Goal: Task Accomplishment & Management: Complete application form

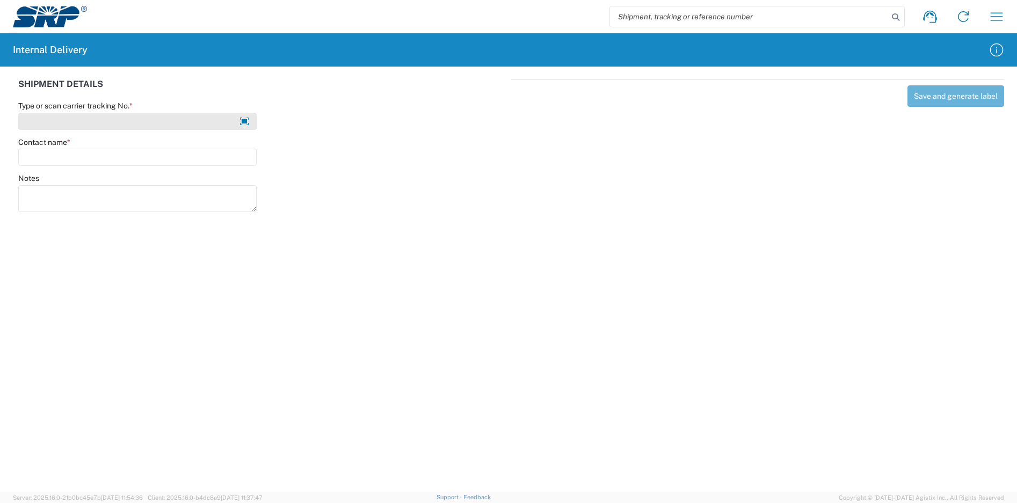
click at [191, 127] on input "Type or scan carrier tracking No. *" at bounding box center [137, 121] width 238 height 17
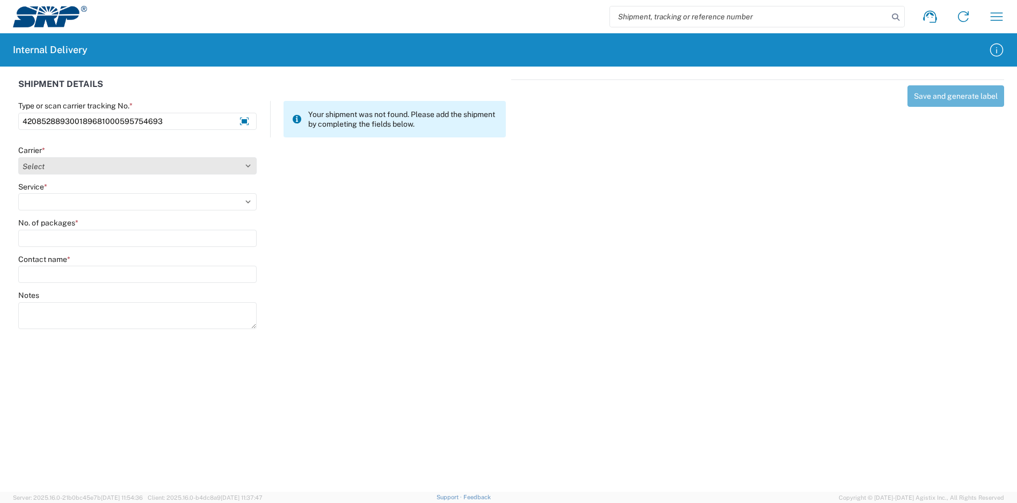
type input "420852889300189681000595754693"
click at [112, 165] on select "Select Amazon Logistics ATI Trucking BC Dimerco Logistics Empire Southwest FedE…" at bounding box center [137, 165] width 238 height 17
select select "137"
click at [18, 157] on select "Select Amazon Logistics ATI Trucking BC Dimerco Logistics Empire Southwest FedE…" at bounding box center [137, 165] width 238 height 17
click at [70, 213] on agx-form-control-wrapper-v2 "Service *" at bounding box center [138, 200] width 250 height 37
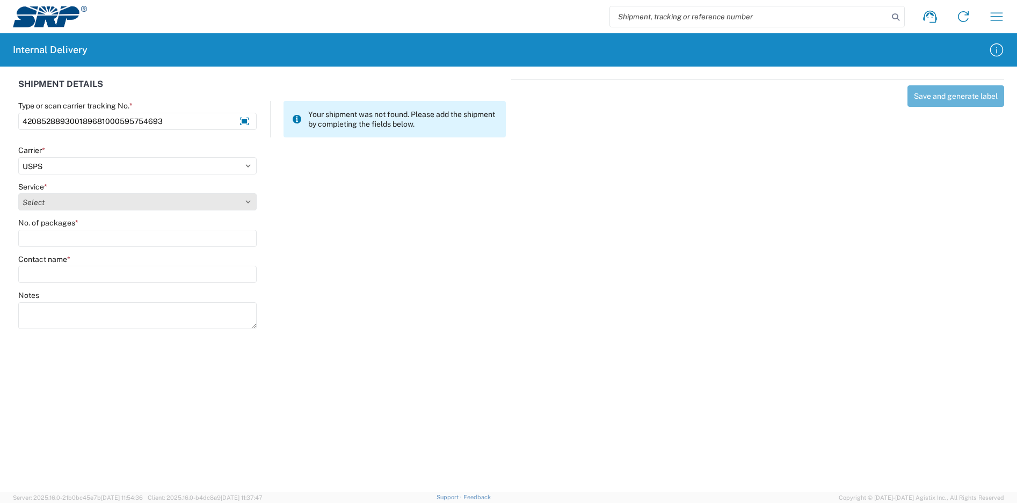
click at [74, 203] on select "Select 3 - 5 Day Bound Printed Matter Express Mail Flat-Rate Envelope Express M…" at bounding box center [137, 201] width 238 height 17
select select "17817"
click at [18, 193] on select "Select 3 - 5 Day Bound Printed Matter Express Mail Flat-Rate Envelope Express M…" at bounding box center [137, 201] width 238 height 17
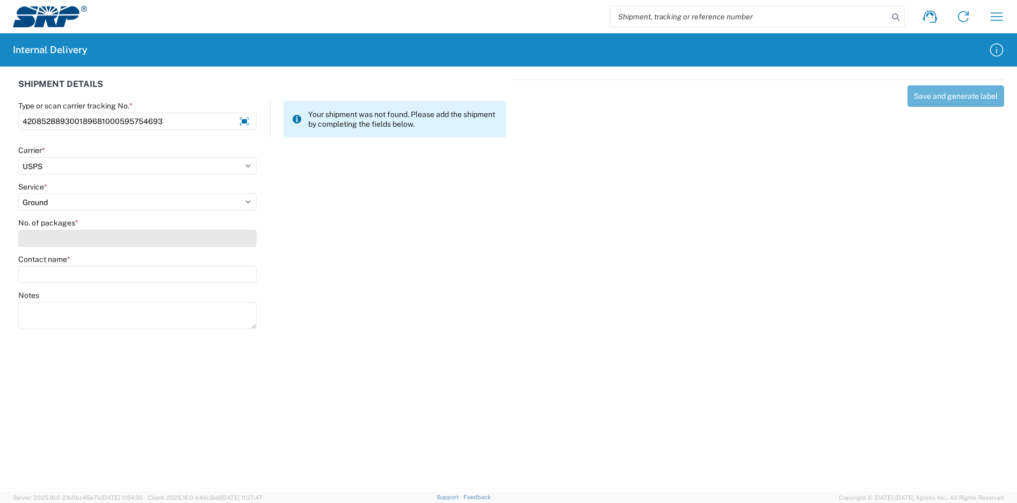
click at [79, 240] on input "No. of packages *" at bounding box center [137, 238] width 238 height 17
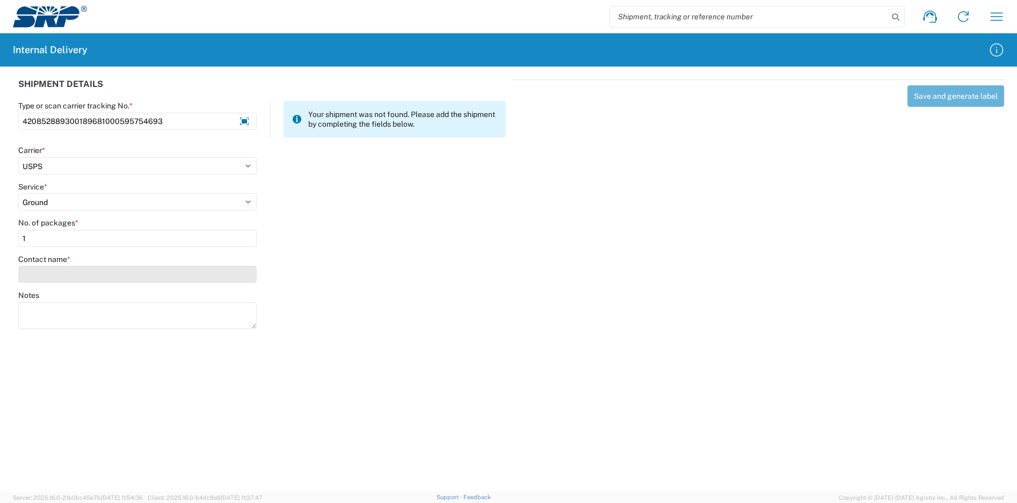
type input "1"
click at [81, 269] on input "Contact name *" at bounding box center [137, 274] width 238 height 17
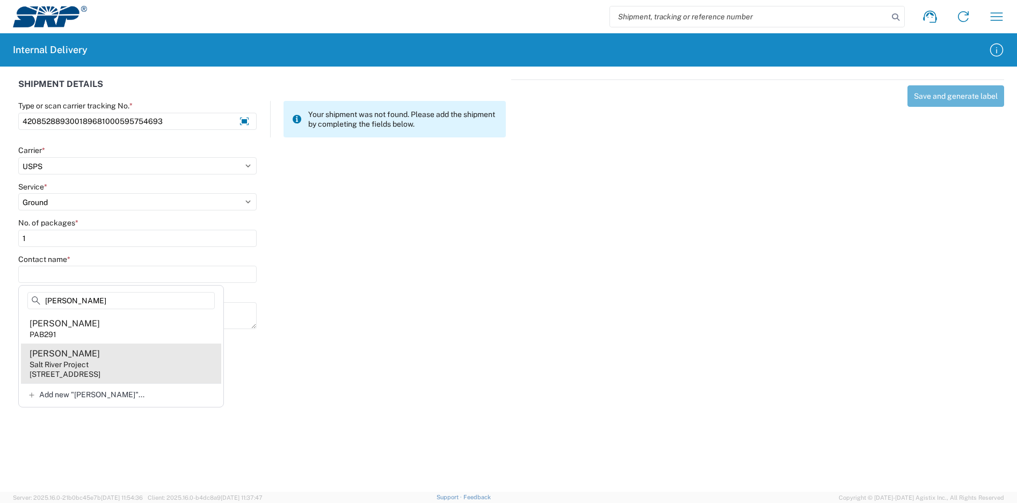
type input "[PERSON_NAME]"
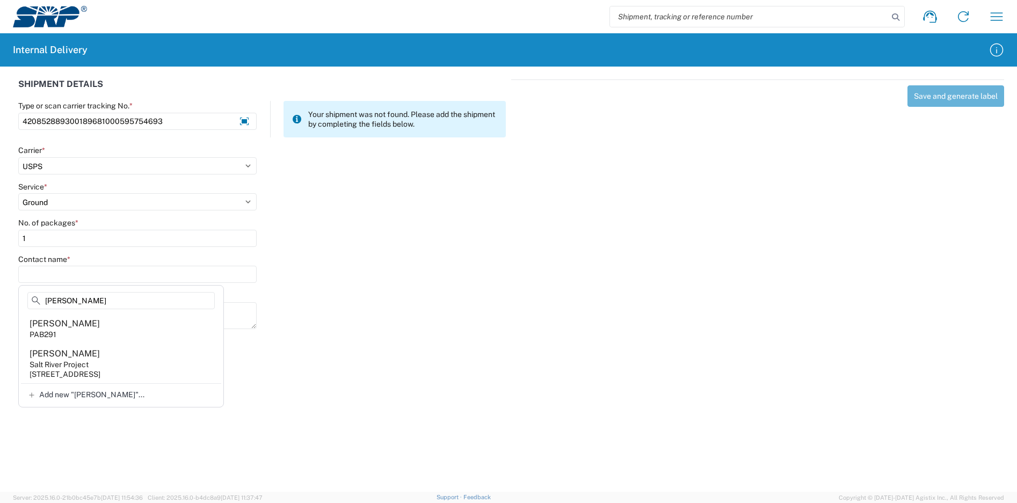
click at [144, 361] on agx-address-suggestion-item "Analy [PERSON_NAME] Salt River Project [STREET_ADDRESS]" at bounding box center [121, 364] width 200 height 40
type input "[PERSON_NAME]"
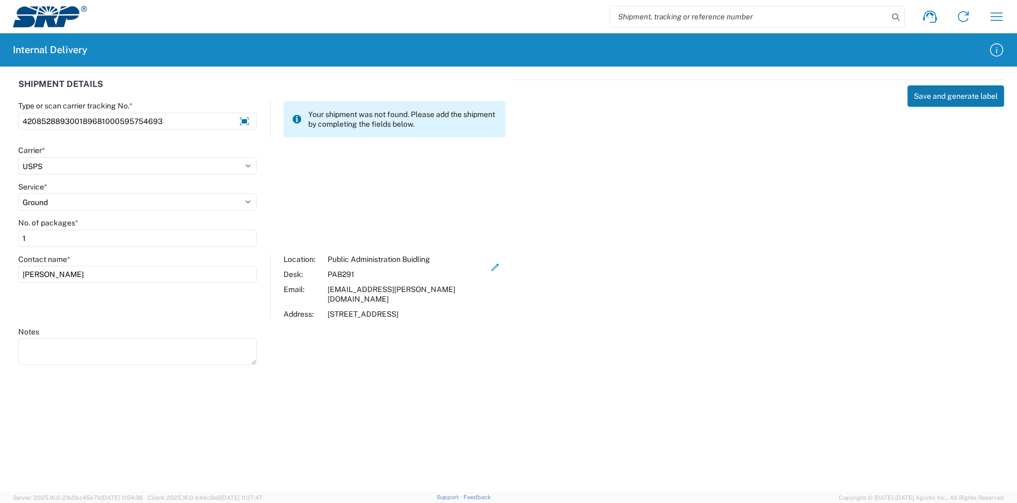
click at [930, 97] on button "Save and generate label" at bounding box center [955, 95] width 97 height 21
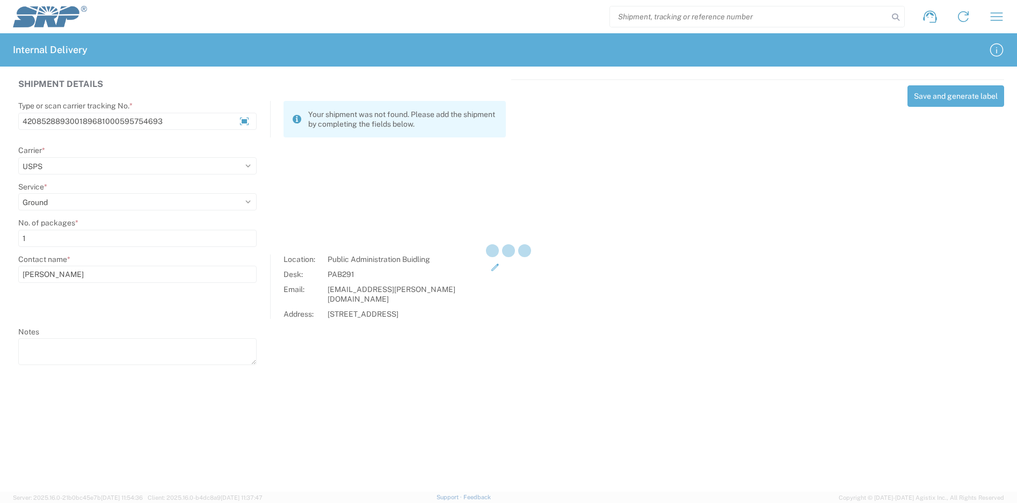
select select
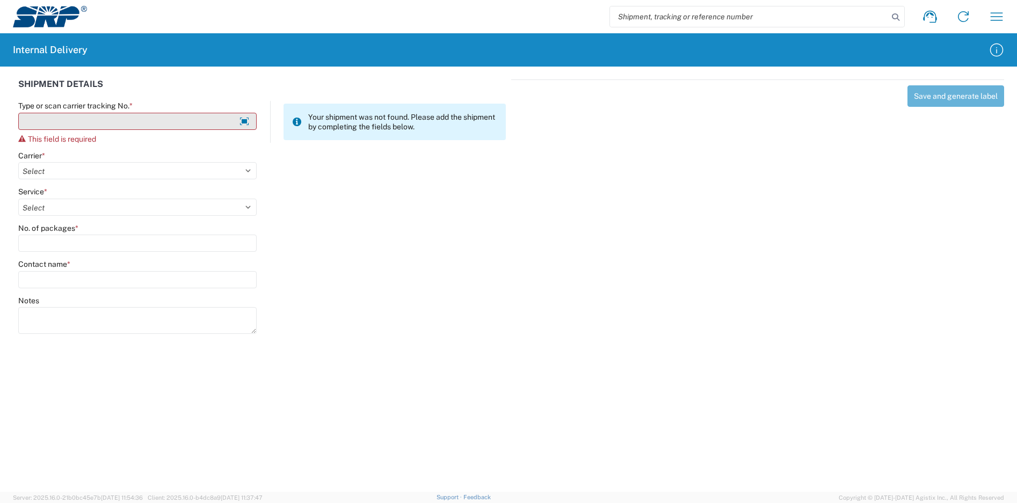
click at [147, 121] on input "Type or scan carrier tracking No. *" at bounding box center [137, 121] width 238 height 17
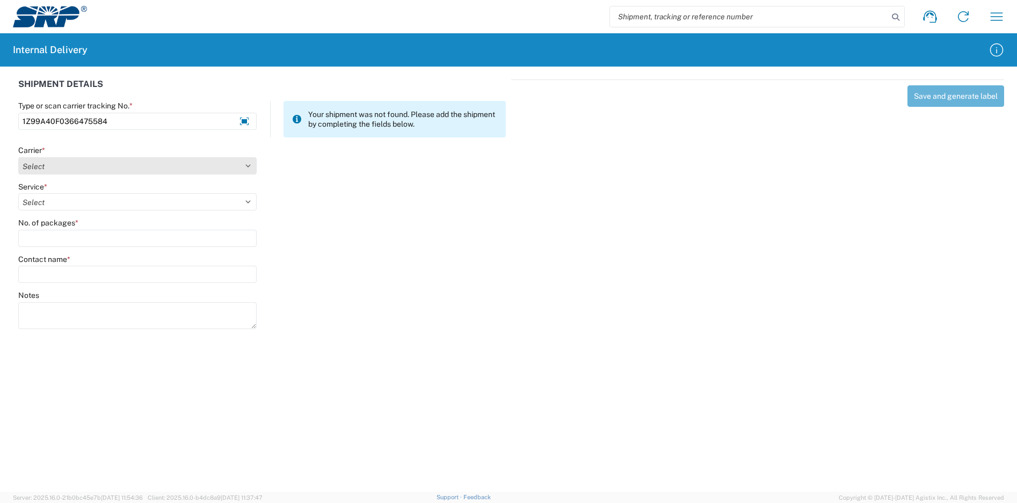
type input "1Z99A40F0366475584"
click at [132, 164] on select "Select Amazon Logistics ATI Trucking BC Dimerco Logistics Empire Southwest FedE…" at bounding box center [137, 165] width 238 height 17
select select "12"
click at [18, 157] on select "Select Amazon Logistics ATI Trucking BC Dimerco Logistics Empire Southwest FedE…" at bounding box center [137, 165] width 238 height 17
click at [67, 198] on select "Select 2nd Day Air 2nd Day Air A.M. 3 Day Select Basic BOUND PRINTED MATTER, UP…" at bounding box center [137, 201] width 238 height 17
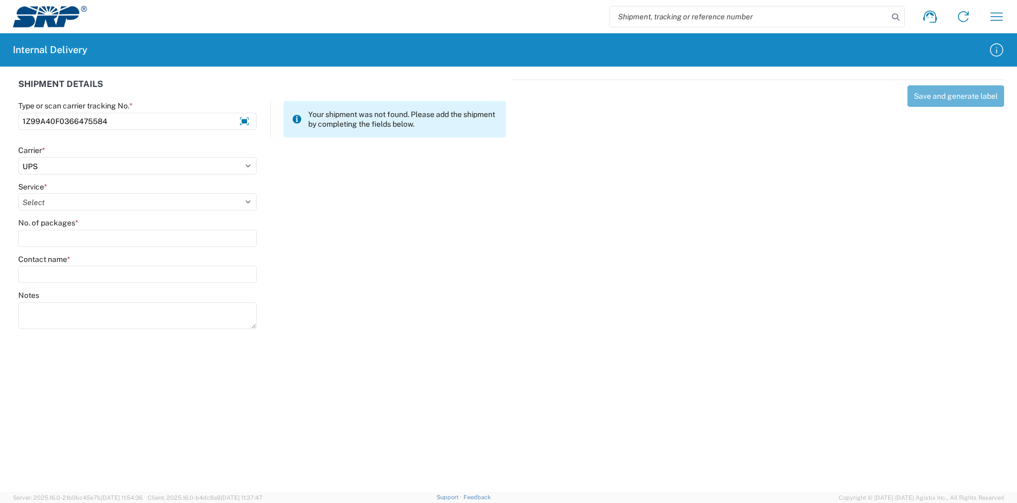
select select "43"
click at [18, 193] on select "Select 2nd Day Air 2nd Day Air A.M. 3 Day Select Basic BOUND PRINTED MATTER, UP…" at bounding box center [137, 201] width 238 height 17
click at [120, 237] on input "No. of packages *" at bounding box center [137, 238] width 238 height 17
type input "1"
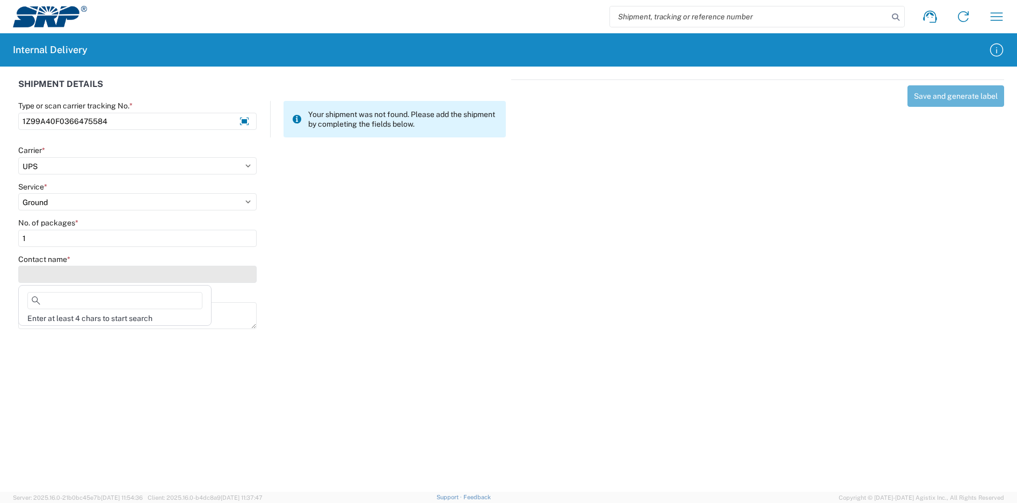
click at [109, 273] on input "Contact name *" at bounding box center [137, 274] width 238 height 17
type input "n"
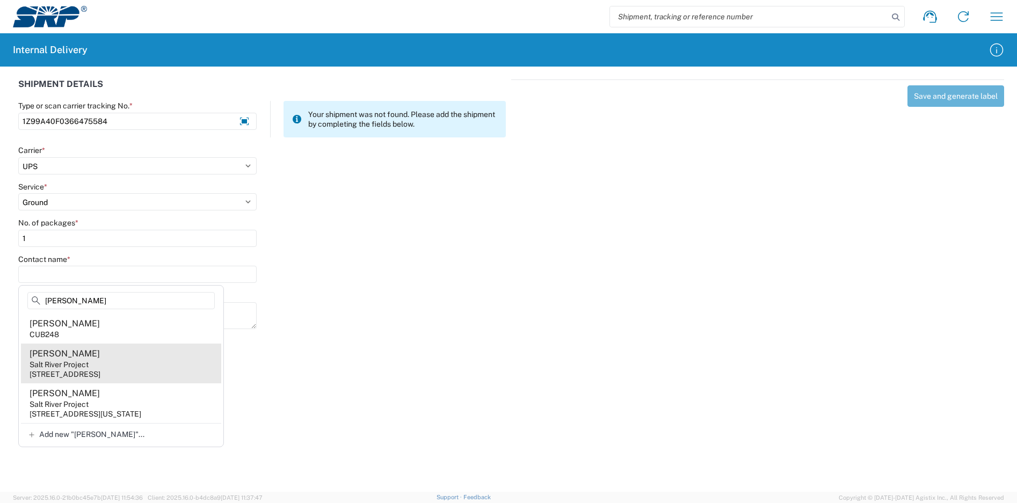
type input "[PERSON_NAME]"
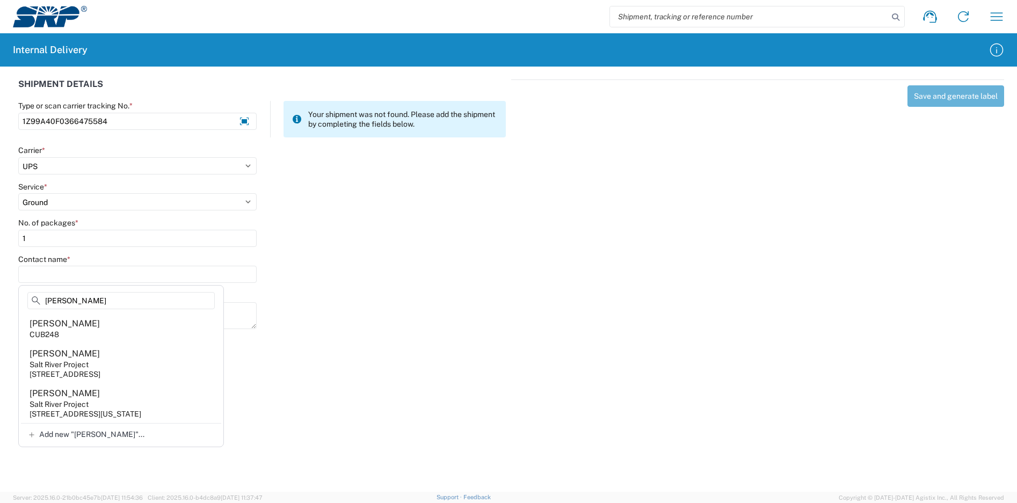
click at [134, 362] on agx-address-suggestion-item "[PERSON_NAME] Salt River Project [STREET_ADDRESS]" at bounding box center [121, 364] width 200 height 40
type input "[PERSON_NAME]"
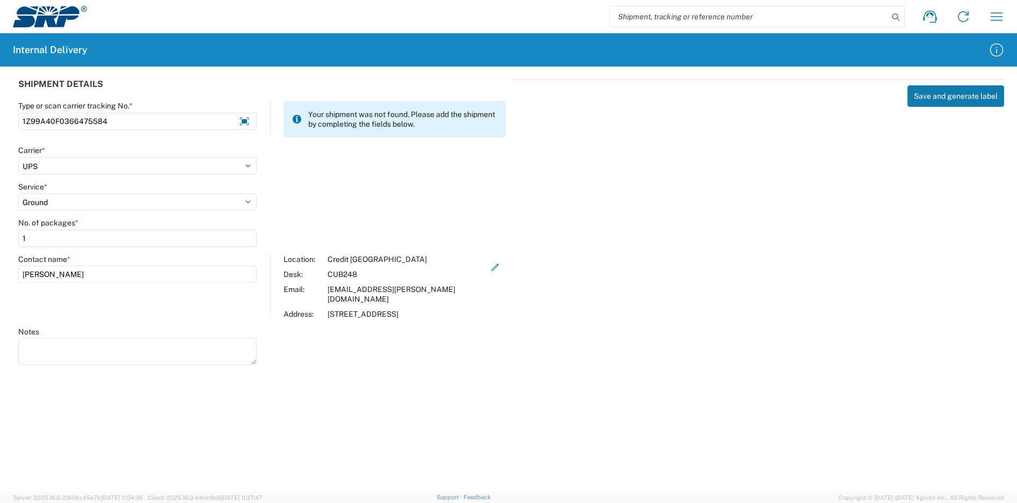
click at [959, 93] on button "Save and generate label" at bounding box center [955, 95] width 97 height 21
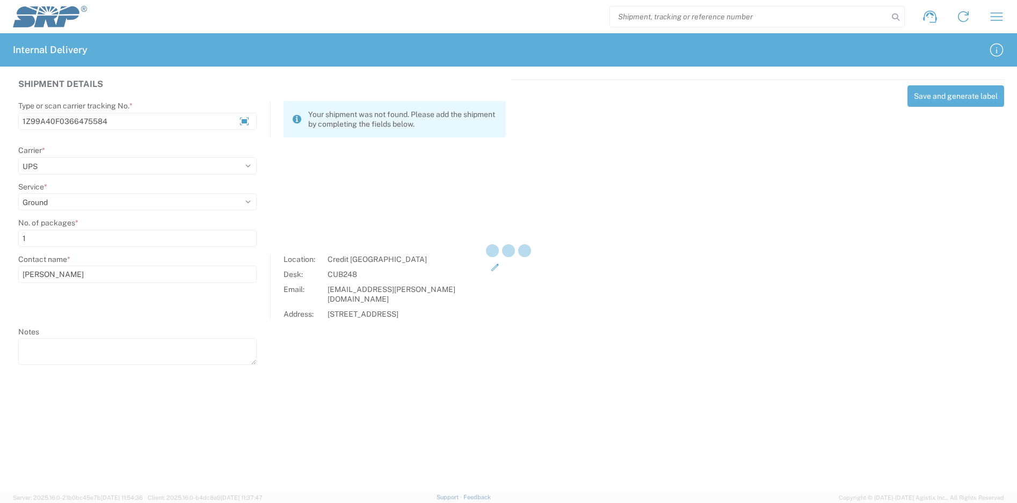
select select
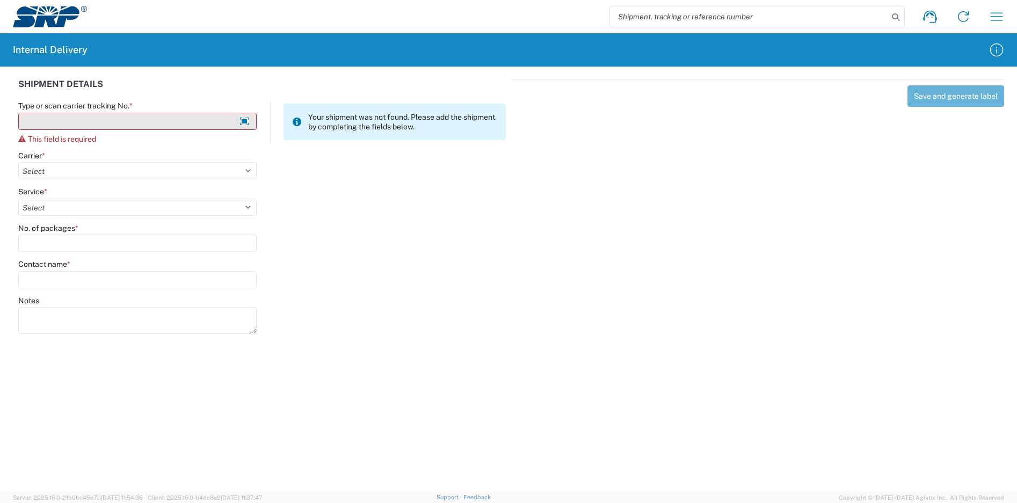
click at [134, 118] on input "Type or scan carrier tracking No. *" at bounding box center [137, 121] width 238 height 17
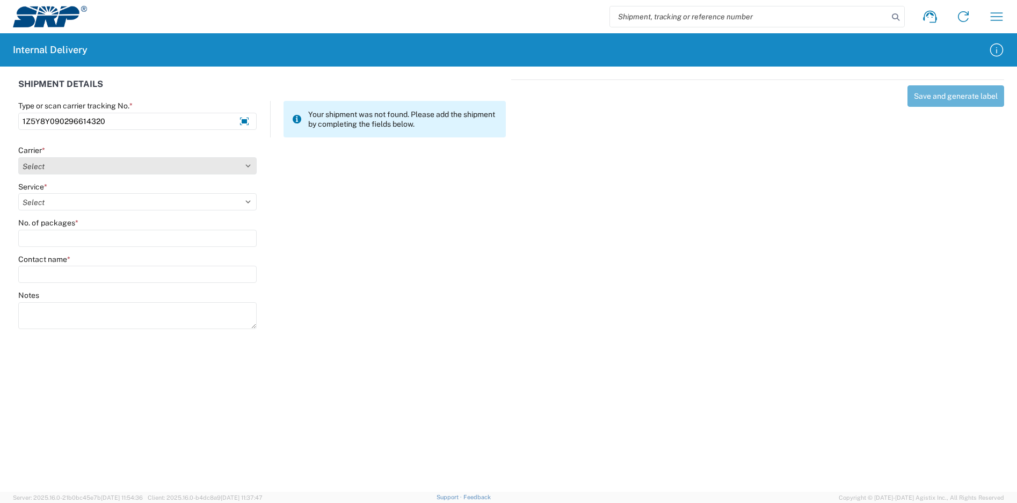
type input "1Z5Y8Y090296614320"
click at [55, 164] on select "Select Amazon Logistics ATI Trucking BC Dimerco Logistics Empire Southwest FedE…" at bounding box center [137, 165] width 238 height 17
select select "12"
click at [18, 157] on select "Select Amazon Logistics ATI Trucking BC Dimerco Logistics Empire Southwest FedE…" at bounding box center [137, 165] width 238 height 17
click at [61, 206] on select "Select 2nd Day Air 2nd Day Air A.M. 3 Day Select Basic BOUND PRINTED MATTER, UP…" at bounding box center [137, 201] width 238 height 17
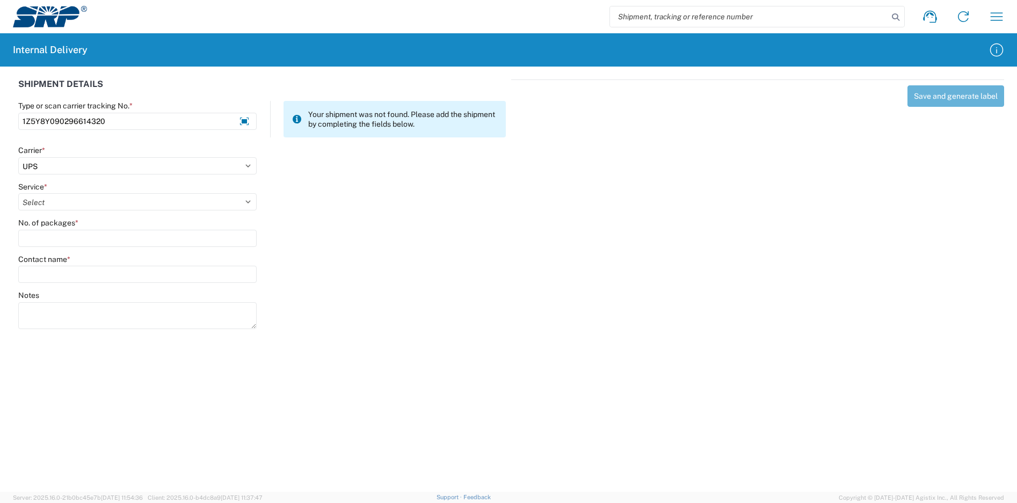
select select "42"
click at [18, 193] on select "Select 2nd Day Air 2nd Day Air A.M. 3 Day Select Basic BOUND PRINTED MATTER, UP…" at bounding box center [137, 201] width 238 height 17
click at [54, 236] on input "No. of packages *" at bounding box center [137, 238] width 238 height 17
type input "1"
click at [52, 274] on input "Contact name *" at bounding box center [137, 274] width 238 height 17
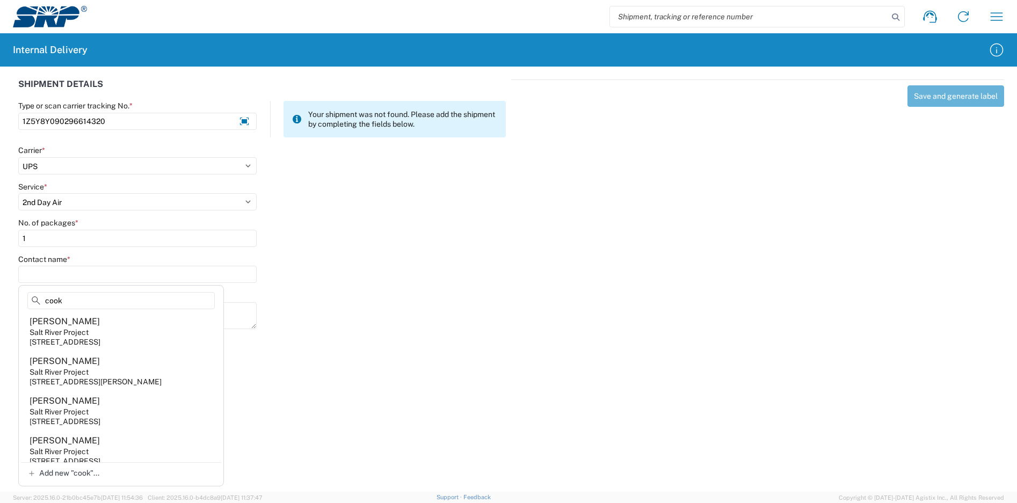
scroll to position [373, 0]
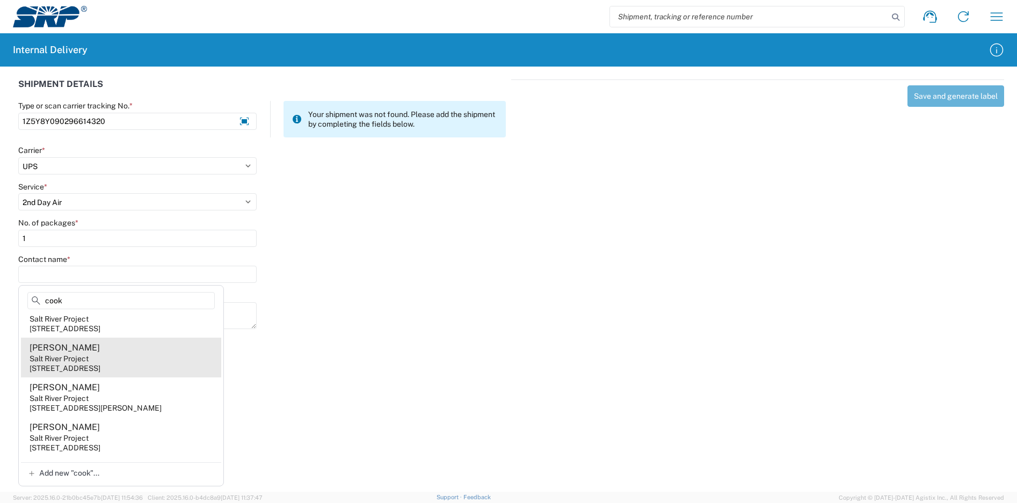
type input "cook"
click at [124, 374] on agx-address-suggestion-item "[PERSON_NAME] Salt River Project [STREET_ADDRESS]" at bounding box center [121, 358] width 200 height 40
type input "[PERSON_NAME]"
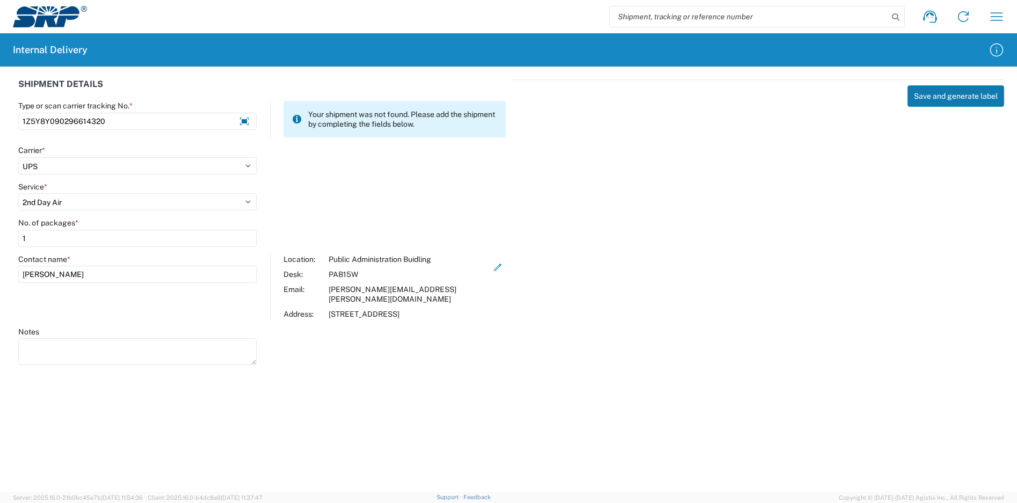
click at [933, 99] on button "Save and generate label" at bounding box center [955, 95] width 97 height 21
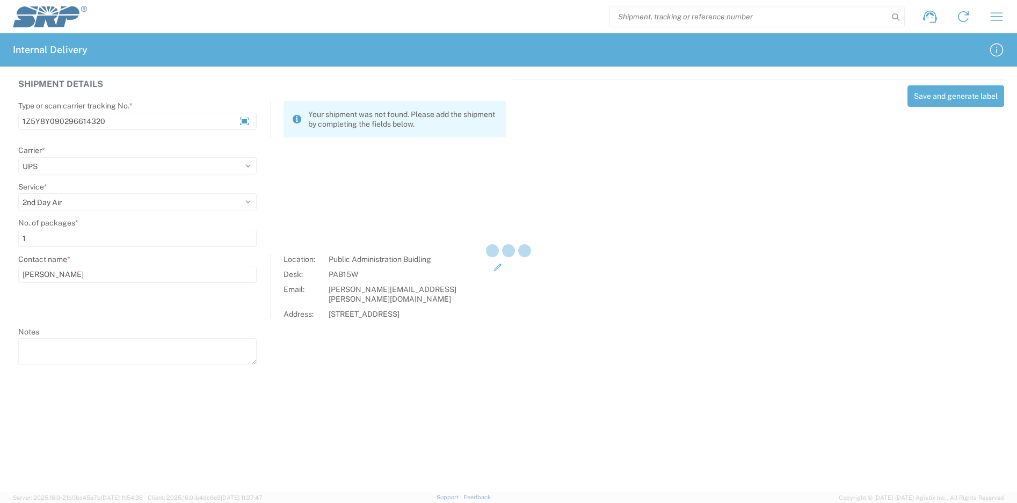
select select
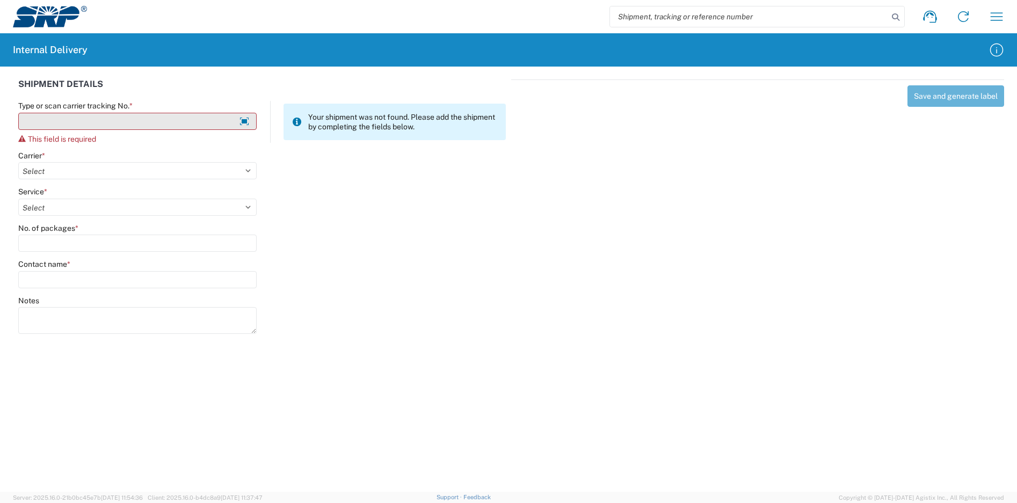
click at [161, 122] on input "Type or scan carrier tracking No. *" at bounding box center [137, 121] width 238 height 17
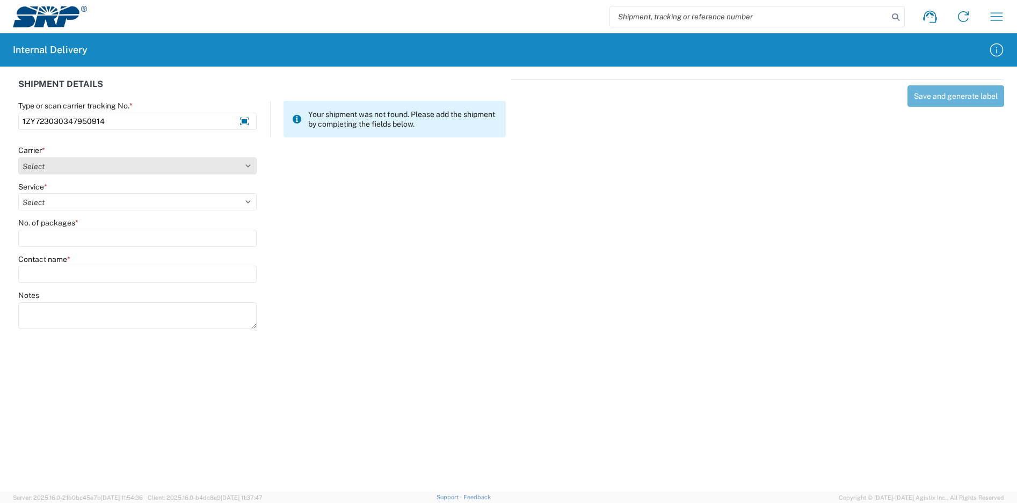
type input "1ZY723030347950914"
click at [76, 162] on select "Select Amazon Logistics ATI Trucking BC Dimerco Logistics Empire Southwest FedE…" at bounding box center [137, 165] width 238 height 17
select select "12"
click at [18, 157] on select "Select Amazon Logistics ATI Trucking BC Dimerco Logistics Empire Southwest FedE…" at bounding box center [137, 165] width 238 height 17
click at [60, 201] on select "Select 2nd Day Air 2nd Day Air A.M. 3 Day Select Basic BOUND PRINTED MATTER, UP…" at bounding box center [137, 201] width 238 height 17
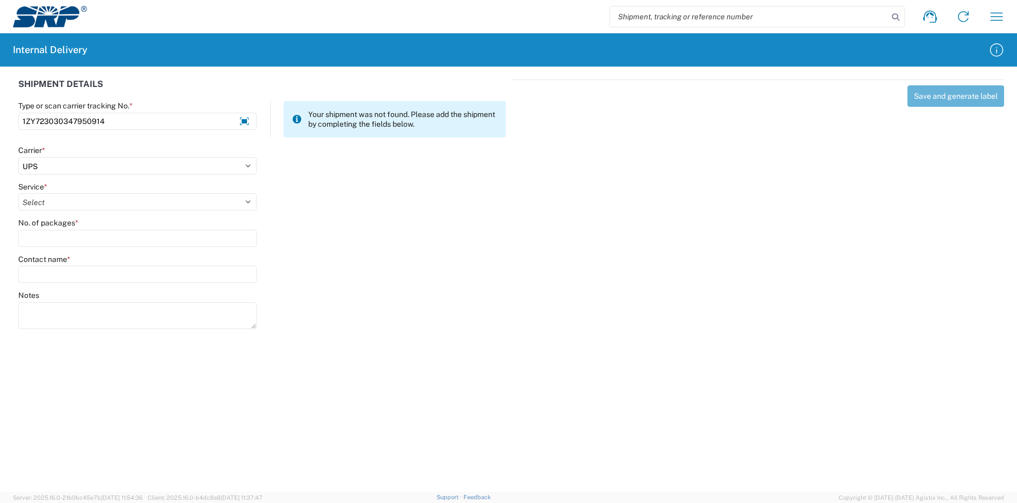
select select "43"
click at [18, 193] on select "Select 2nd Day Air 2nd Day Air A.M. 3 Day Select Basic BOUND PRINTED MATTER, UP…" at bounding box center [137, 201] width 238 height 17
click at [66, 245] on input "No. of packages *" at bounding box center [137, 238] width 238 height 17
type input "1"
click at [87, 281] on input "Contact name *" at bounding box center [137, 274] width 238 height 17
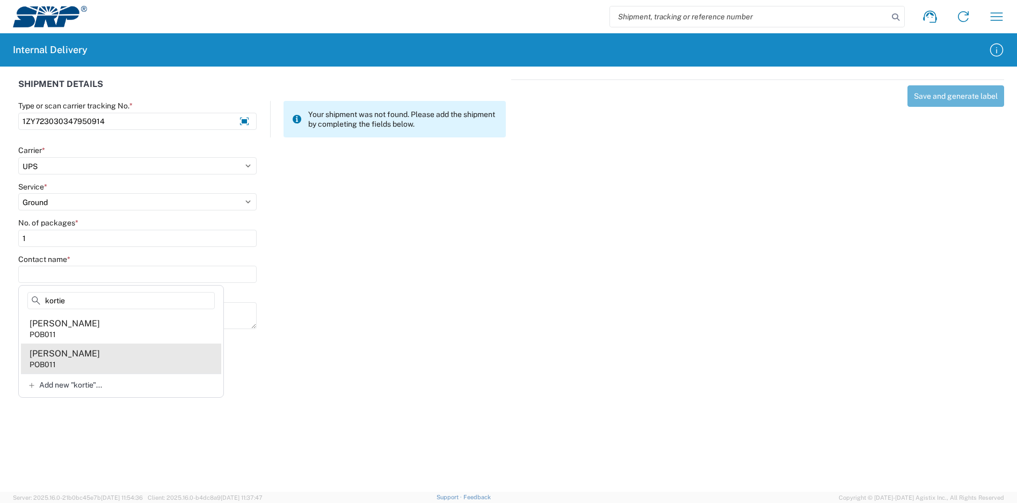
type input "kortie"
click at [125, 360] on agx-address-suggestion-item "[PERSON_NAME] POB011" at bounding box center [121, 359] width 200 height 30
type input "[PERSON_NAME]"
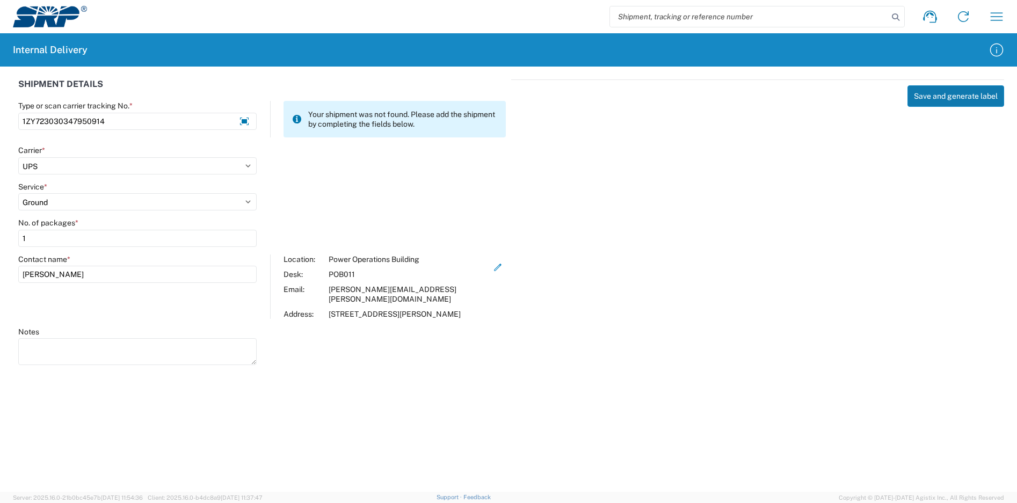
click at [946, 97] on button "Save and generate label" at bounding box center [955, 95] width 97 height 21
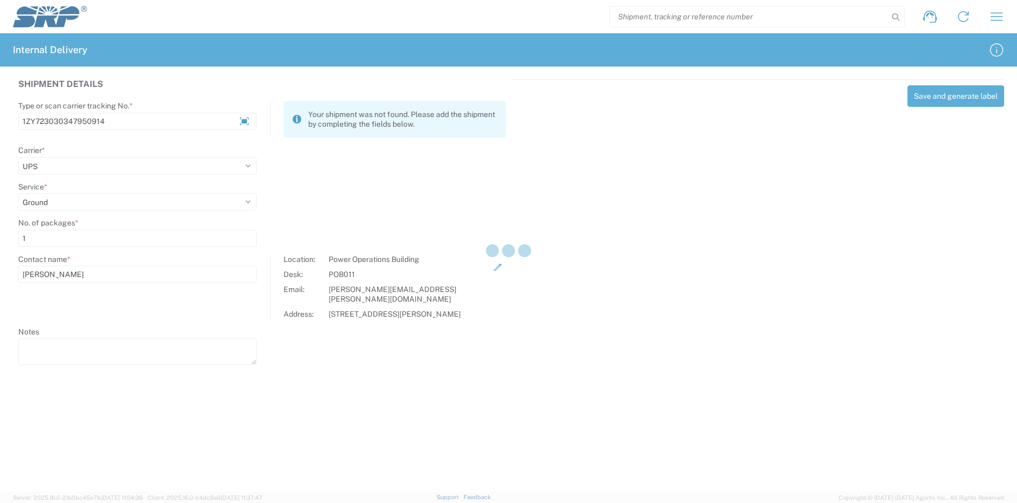
select select
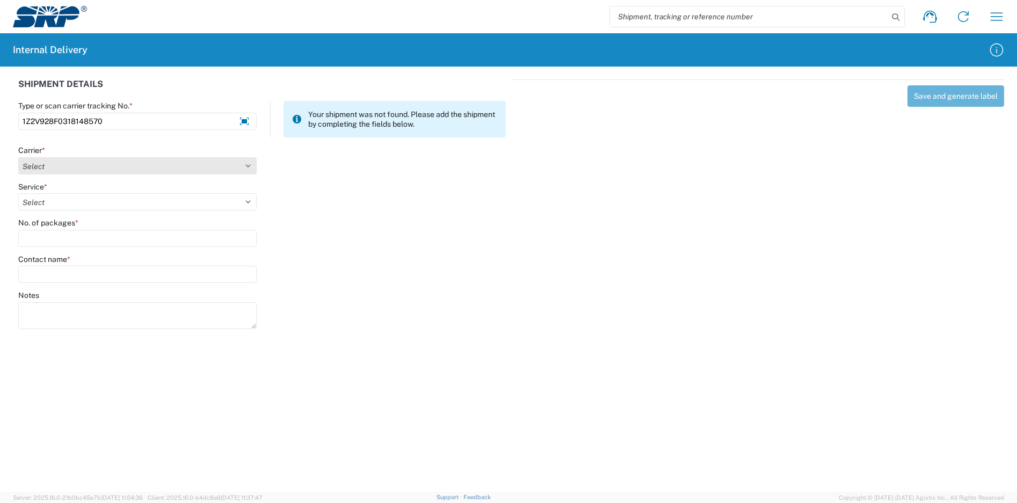
type input "1Z2V928F0318148570"
click at [108, 169] on select "Select Amazon Logistics ATI Trucking BC Dimerco Logistics Empire Southwest FedE…" at bounding box center [137, 165] width 238 height 17
select select "12"
click at [18, 157] on select "Select Amazon Logistics ATI Trucking BC Dimerco Logistics Empire Southwest FedE…" at bounding box center [137, 165] width 238 height 17
click at [87, 199] on select "Select 2nd Day Air 2nd Day Air A.M. 3 Day Select Basic BOUND PRINTED MATTER, UP…" at bounding box center [137, 201] width 238 height 17
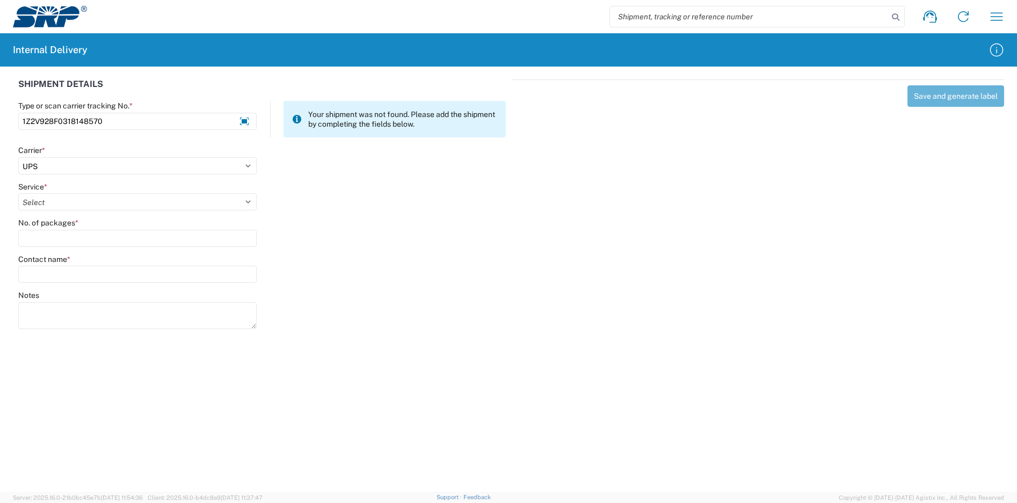
select select "43"
click at [18, 193] on select "Select 2nd Day Air 2nd Day Air A.M. 3 Day Select Basic BOUND PRINTED MATTER, UP…" at bounding box center [137, 201] width 238 height 17
click at [89, 245] on input "No. of packages *" at bounding box center [137, 238] width 238 height 17
type input "1"
click at [94, 273] on input "Contact name *" at bounding box center [137, 274] width 238 height 17
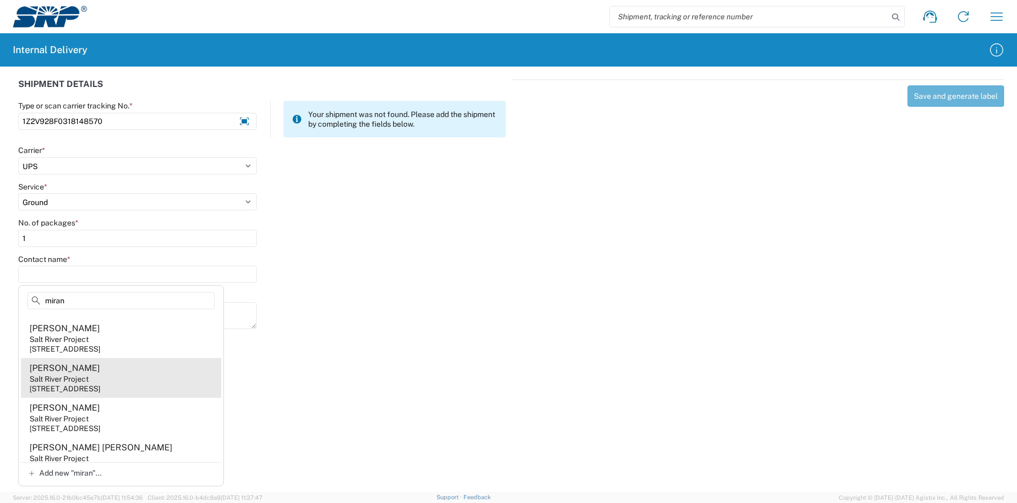
scroll to position [54, 0]
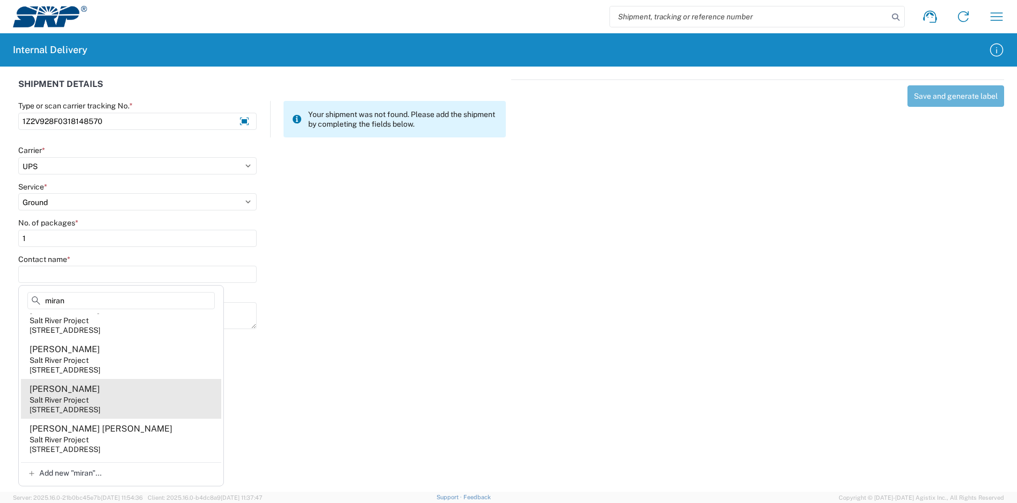
type input "miran"
click at [119, 396] on agx-address-suggestion-item "[PERSON_NAME] Salt River Project [STREET_ADDRESS]" at bounding box center [121, 399] width 200 height 40
type input "[PERSON_NAME]"
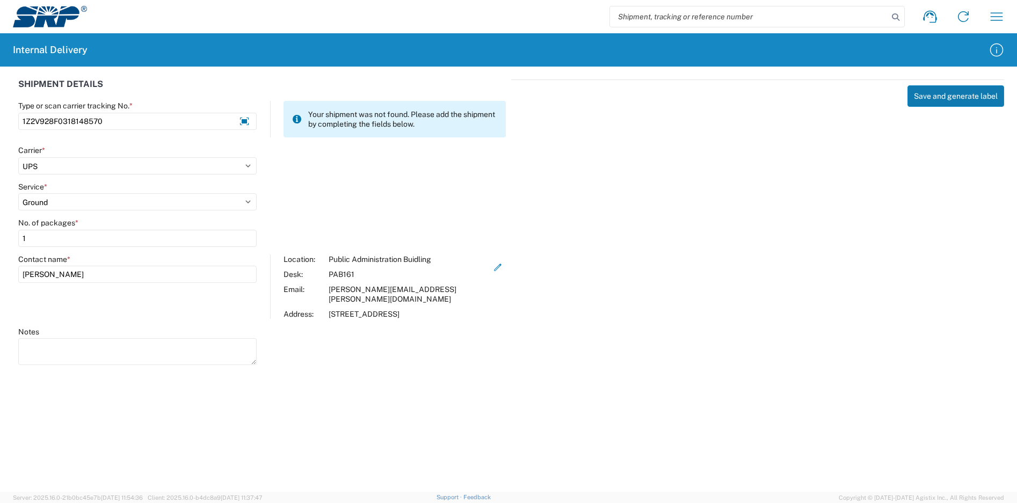
click at [949, 100] on button "Save and generate label" at bounding box center [955, 95] width 97 height 21
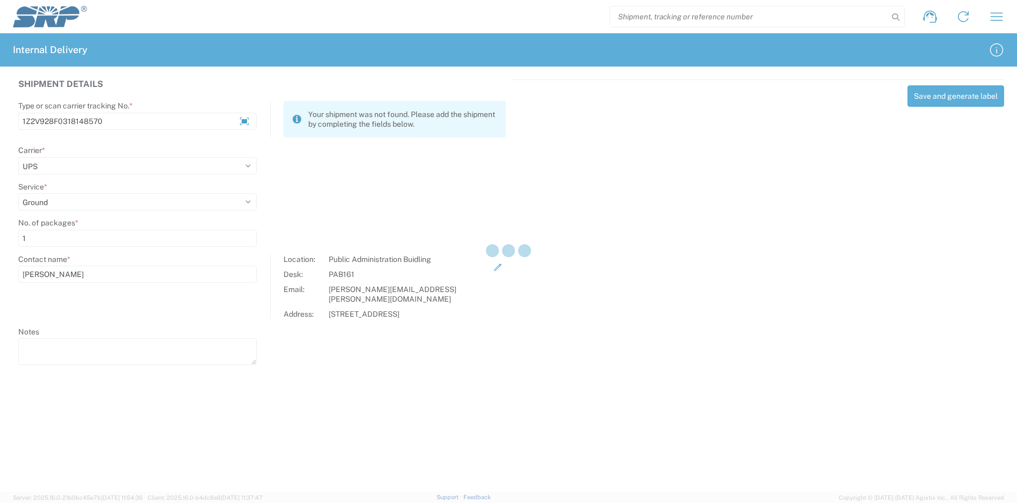
select select
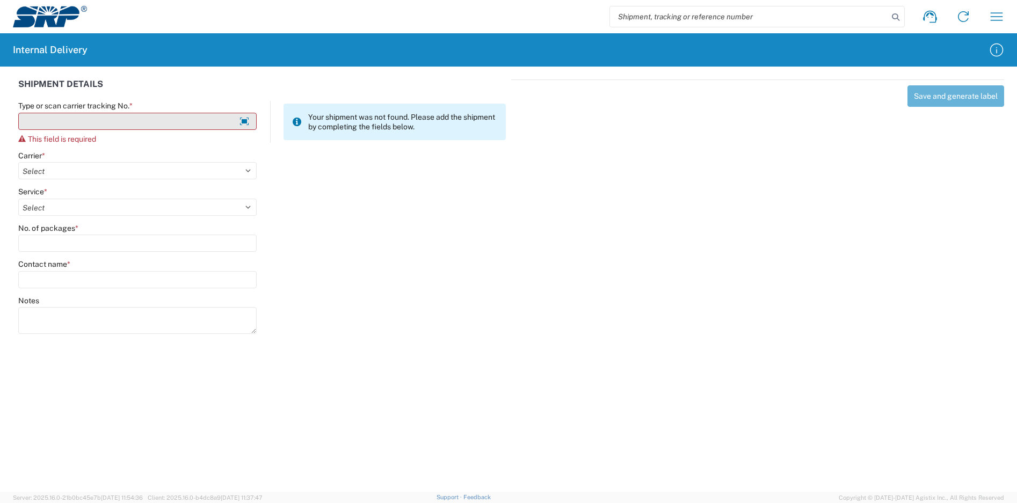
click at [87, 126] on input "Type or scan carrier tracking No. *" at bounding box center [137, 121] width 238 height 17
click at [133, 125] on input "Type or scan carrier tracking No. *" at bounding box center [137, 121] width 238 height 17
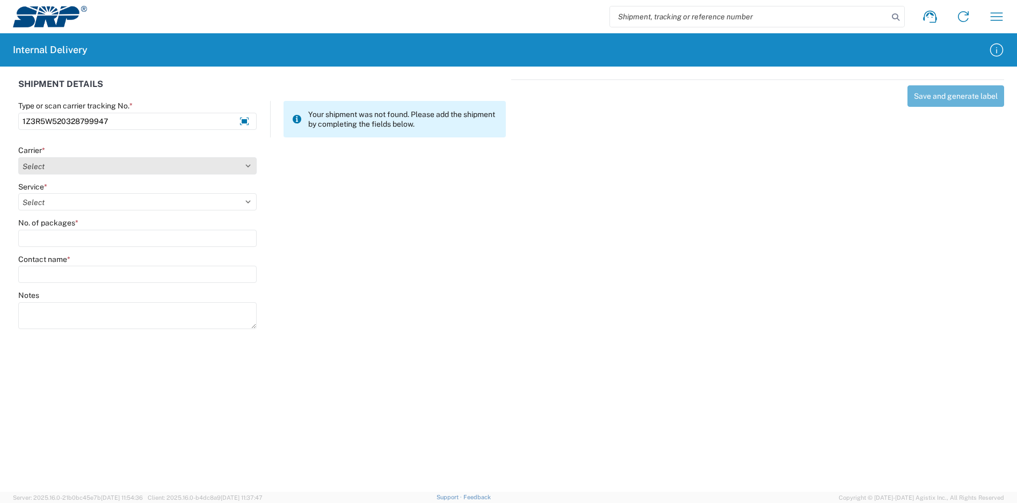
type input "1Z3R5W520328799947"
click at [77, 171] on select "Select Amazon Logistics ATI Trucking BC Dimerco Logistics Empire Southwest FedE…" at bounding box center [137, 165] width 238 height 17
click at [96, 163] on select "Select Amazon Logistics ATI Trucking BC Dimerco Logistics Empire Southwest FedE…" at bounding box center [137, 165] width 238 height 17
select select "12"
click at [18, 157] on select "Select Amazon Logistics ATI Trucking BC Dimerco Logistics Empire Southwest FedE…" at bounding box center [137, 165] width 238 height 17
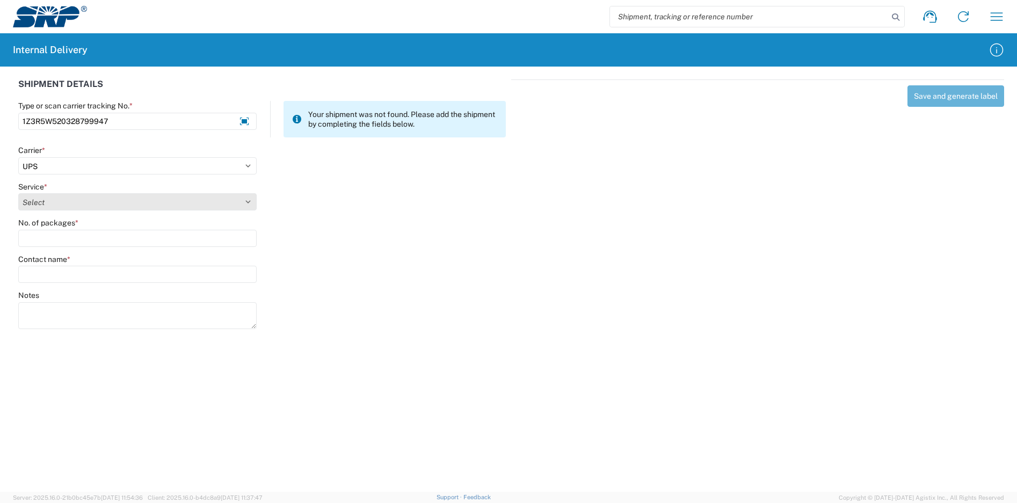
click at [71, 199] on select "Select" at bounding box center [137, 201] width 238 height 17
select select "43"
click at [18, 193] on select "Select 2nd Day Air 2nd Day Air A.M. 3 Day Select Basic BOUND PRINTED MATTER, UP…" at bounding box center [137, 201] width 238 height 17
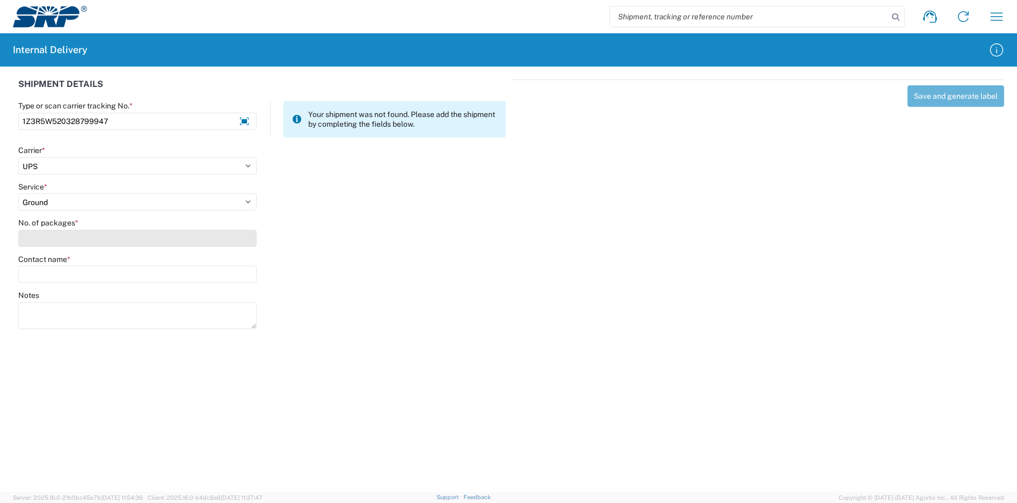
click at [69, 238] on input "No. of packages *" at bounding box center [137, 238] width 238 height 17
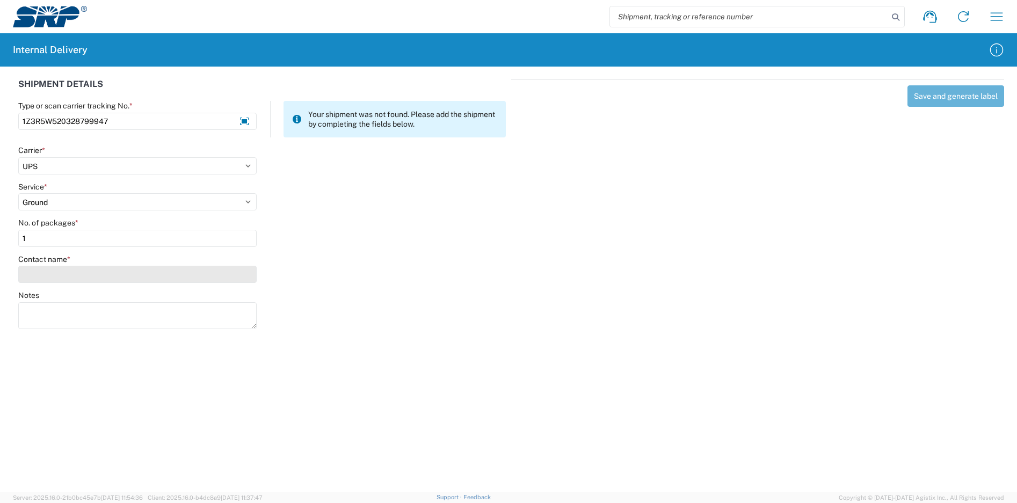
type input "1"
click at [70, 271] on input "Contact name *" at bounding box center [137, 274] width 238 height 17
type input "[PERSON_NAME]"
drag, startPoint x: 99, startPoint y: 304, endPoint x: 35, endPoint y: 303, distance: 64.4
click at [39, 304] on div "[PERSON_NAME]" at bounding box center [115, 302] width 188 height 21
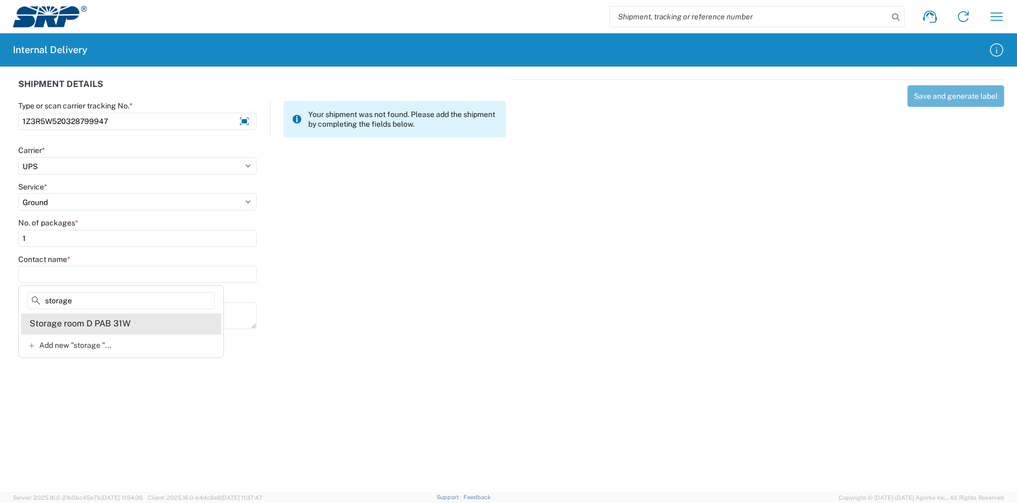
type input "storage"
click at [83, 324] on div "Storage room D PAB 31W" at bounding box center [80, 324] width 101 height 12
type input "Storage room D PAB 31W"
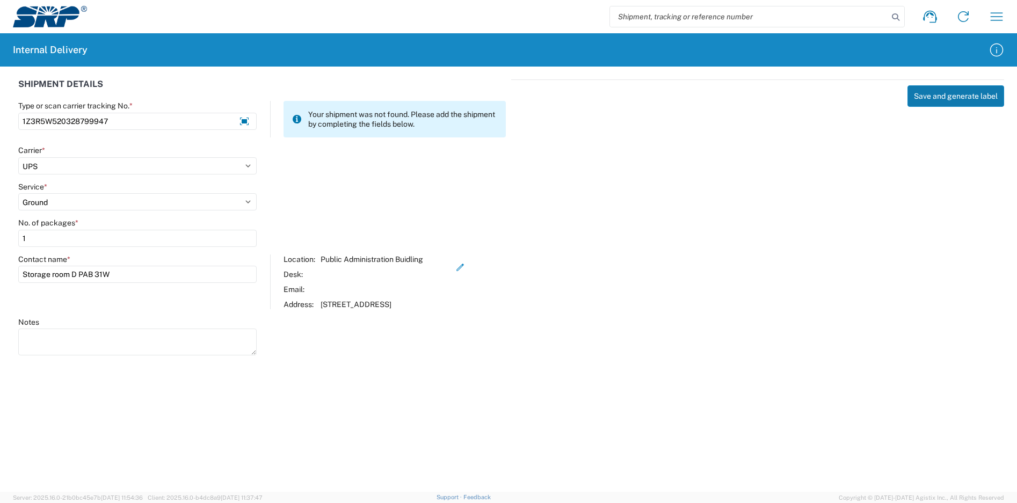
click at [941, 99] on button "Save and generate label" at bounding box center [955, 95] width 97 height 21
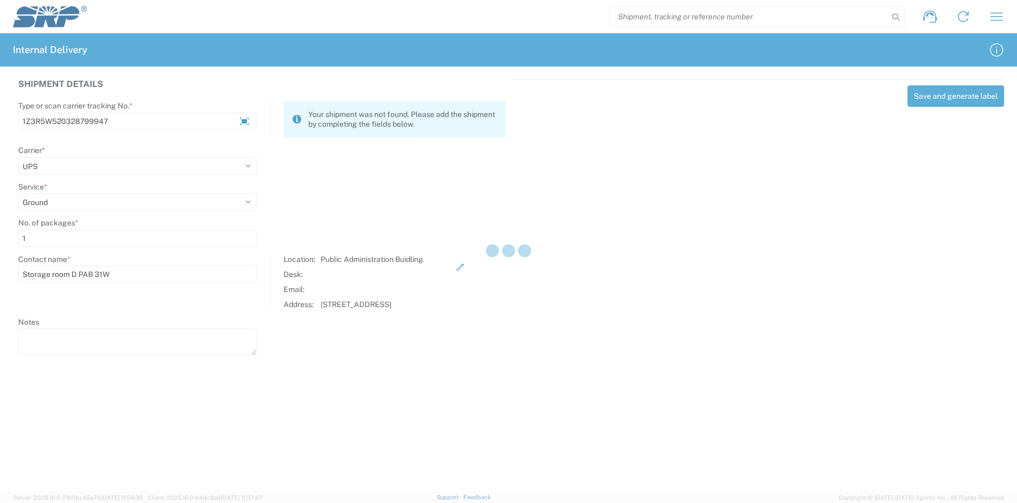
select select
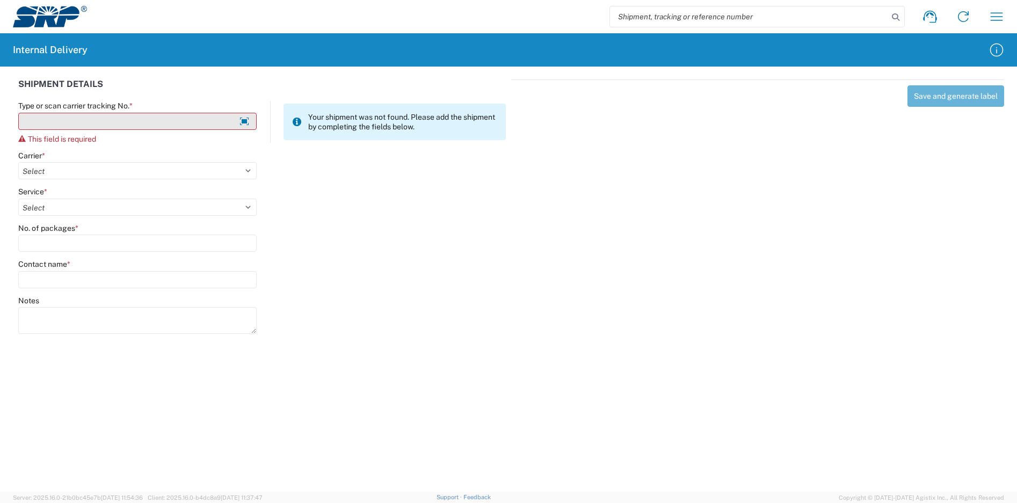
click at [182, 125] on input "Type or scan carrier tracking No. *" at bounding box center [137, 121] width 238 height 17
type input "4"
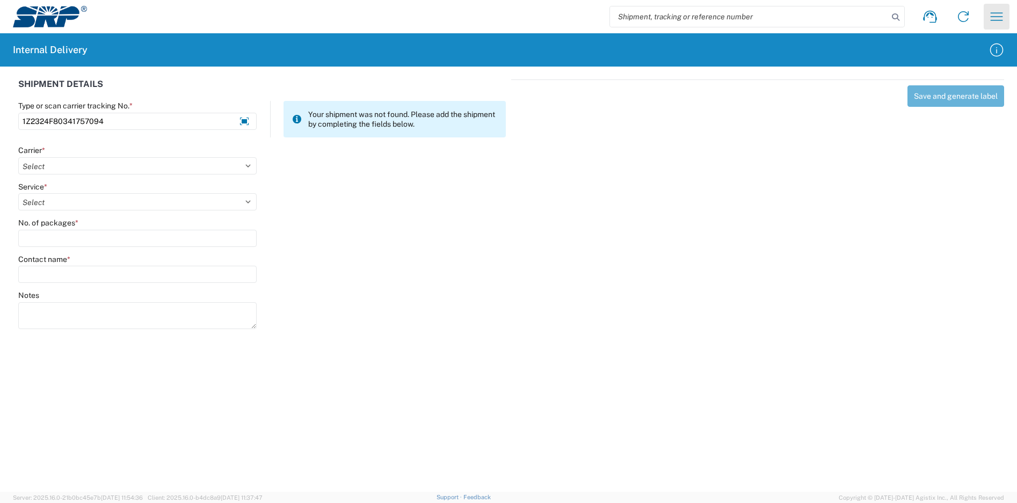
type input "1Z2324F80341757094"
click at [117, 167] on select "Select Amazon Logistics ATI Trucking BC Dimerco Logistics Empire Southwest FedE…" at bounding box center [137, 165] width 238 height 17
select select "12"
click at [18, 157] on select "Select Amazon Logistics ATI Trucking BC Dimerco Logistics Empire Southwest FedE…" at bounding box center [137, 165] width 238 height 17
select select "43"
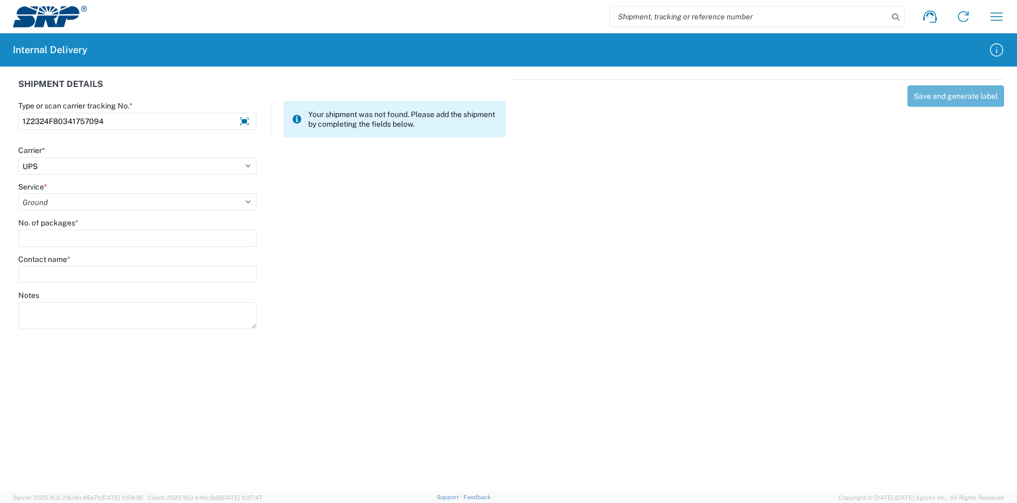
click at [18, 193] on select "Select 2nd Day Air 2nd Day Air A.M. 3 Day Select Basic BOUND PRINTED MATTER, UP…" at bounding box center [137, 201] width 238 height 17
click at [59, 232] on input "No. of packages *" at bounding box center [137, 238] width 238 height 17
type input "1"
click at [67, 269] on input "Contact name *" at bounding box center [137, 274] width 238 height 17
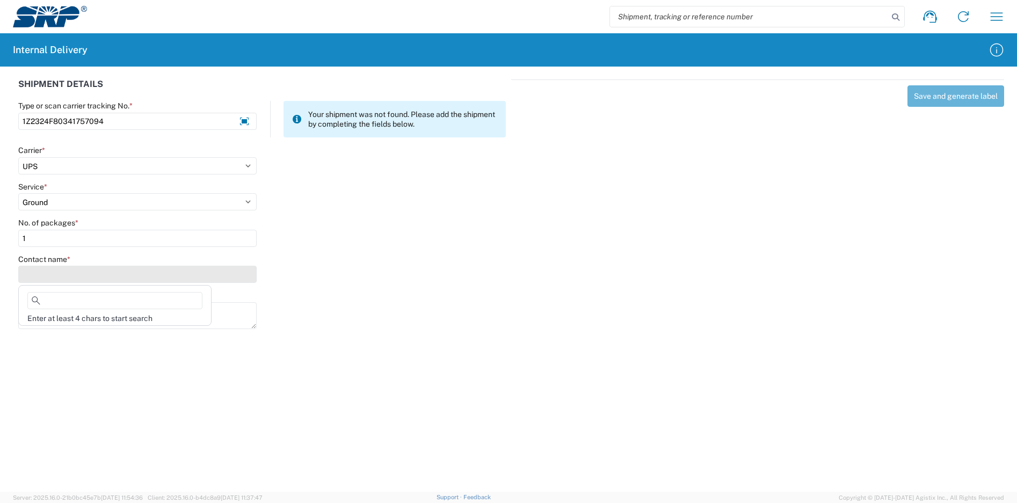
click at [53, 271] on input "Contact name *" at bounding box center [137, 274] width 238 height 17
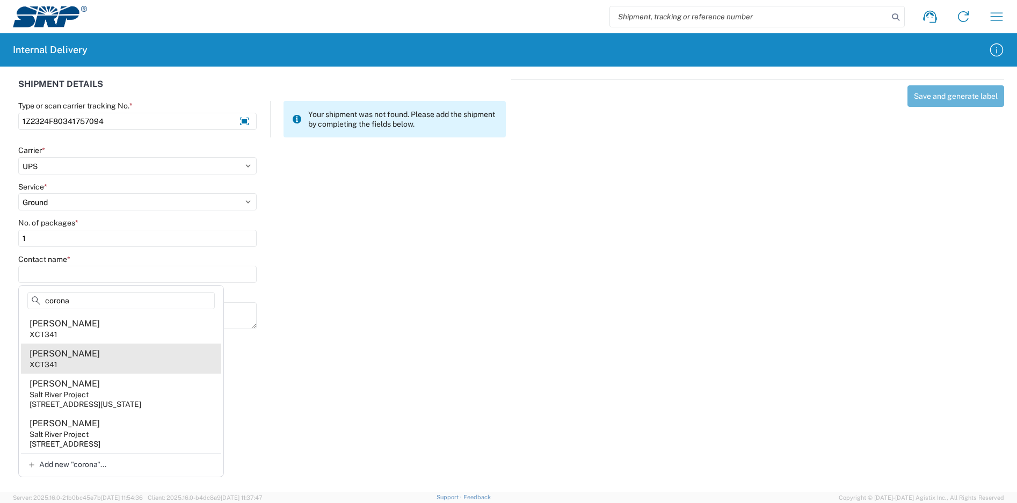
type input "corona"
click at [104, 353] on agx-address-suggestion-item "[PERSON_NAME] XCT341" at bounding box center [121, 359] width 200 height 30
type input "[PERSON_NAME]"
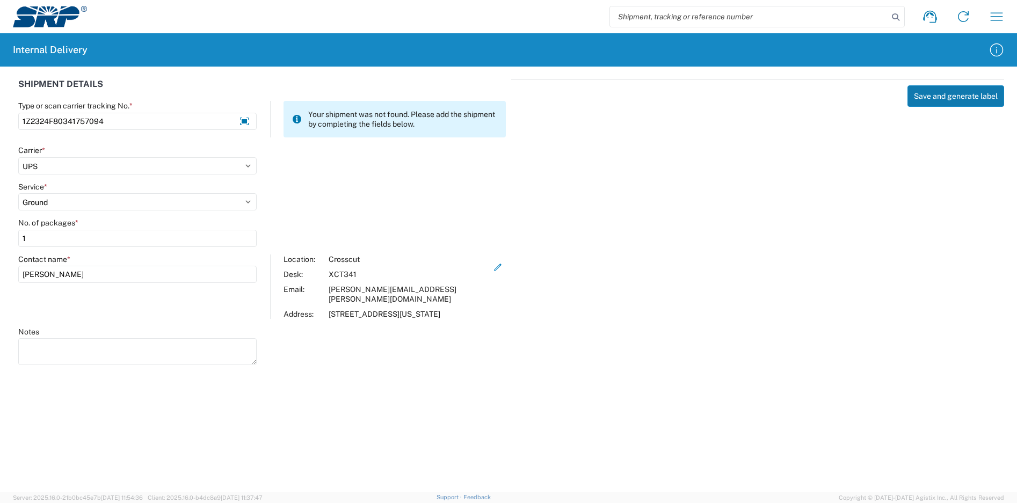
click at [959, 95] on button "Save and generate label" at bounding box center [955, 95] width 97 height 21
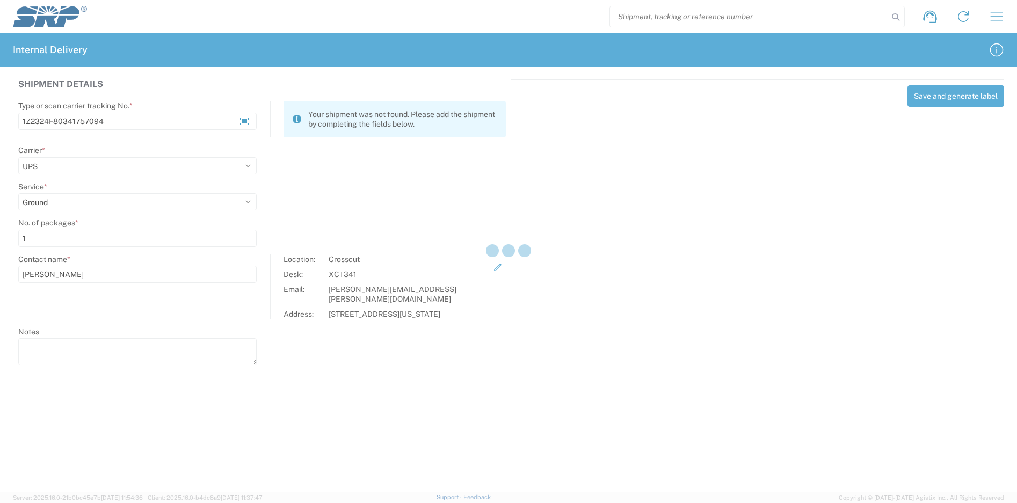
select select
